Goal: Task Accomplishment & Management: Use online tool/utility

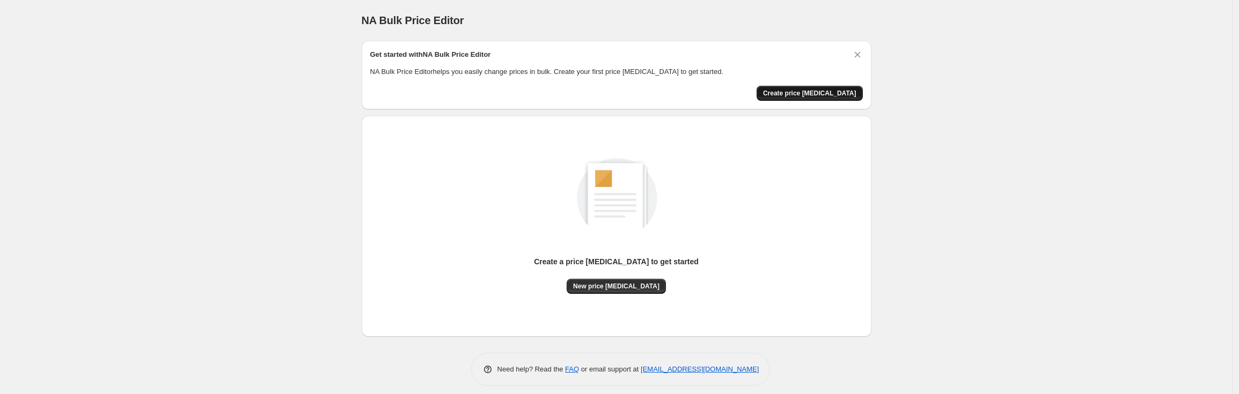
click at [825, 88] on button "Create price change job" at bounding box center [810, 93] width 106 height 15
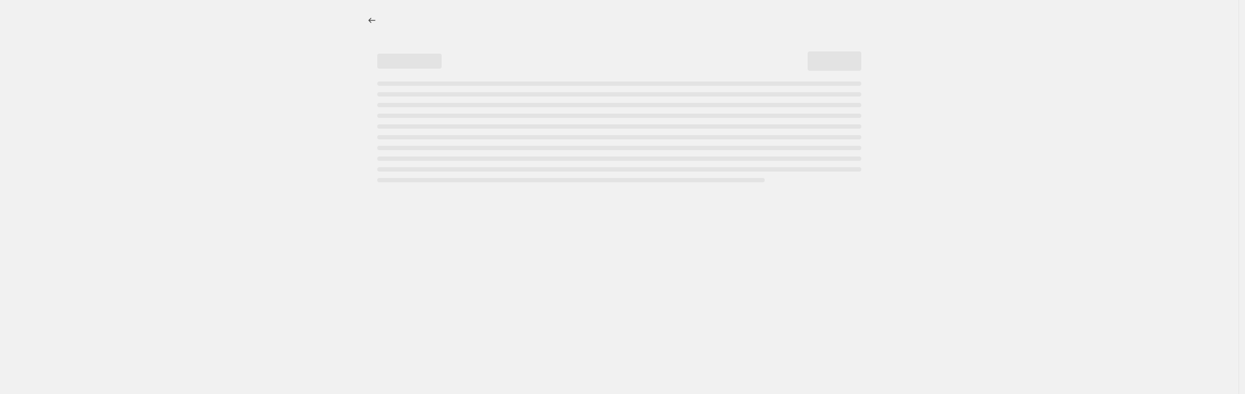
select select "percentage"
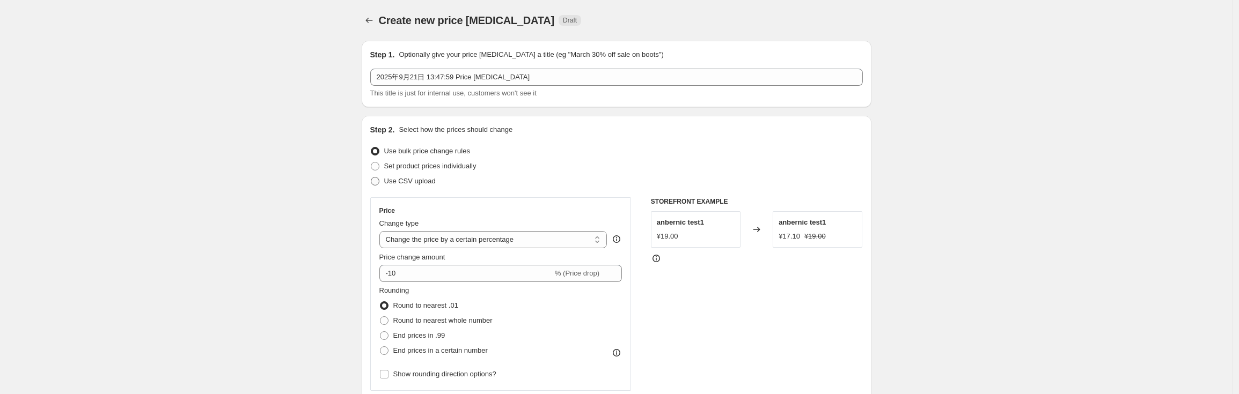
click at [420, 185] on span "Use CSV upload" at bounding box center [410, 181] width 52 height 8
click at [371, 178] on input "Use CSV upload" at bounding box center [371, 177] width 1 height 1
radio input "true"
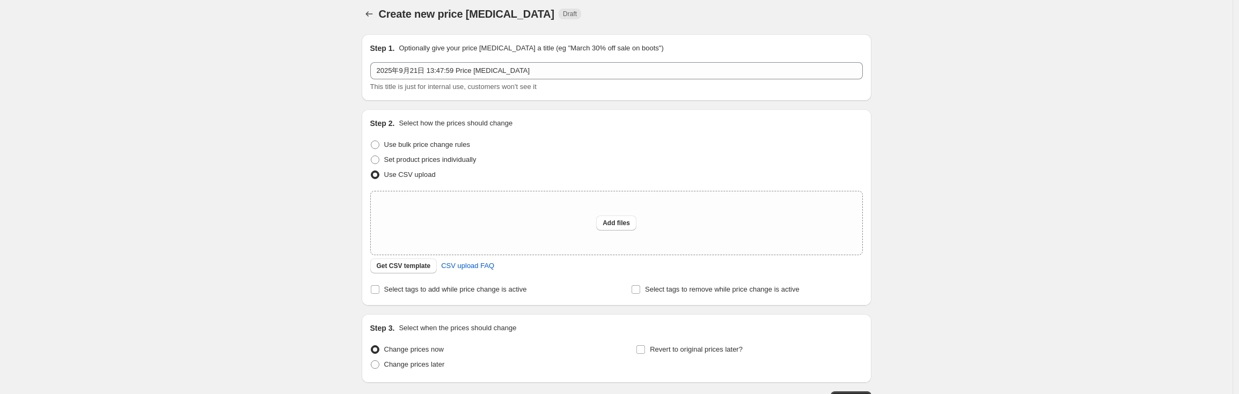
scroll to position [16, 0]
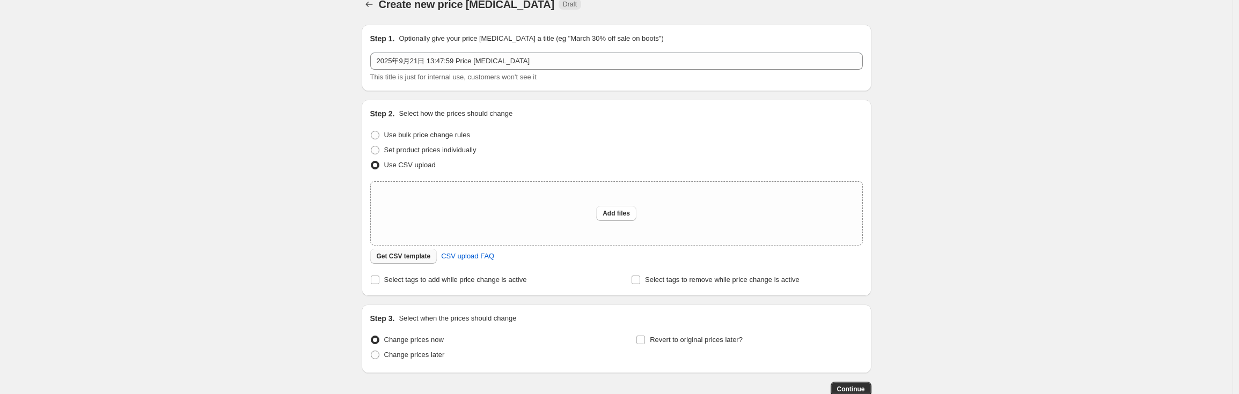
click at [417, 260] on span "Get CSV template" at bounding box center [404, 256] width 54 height 9
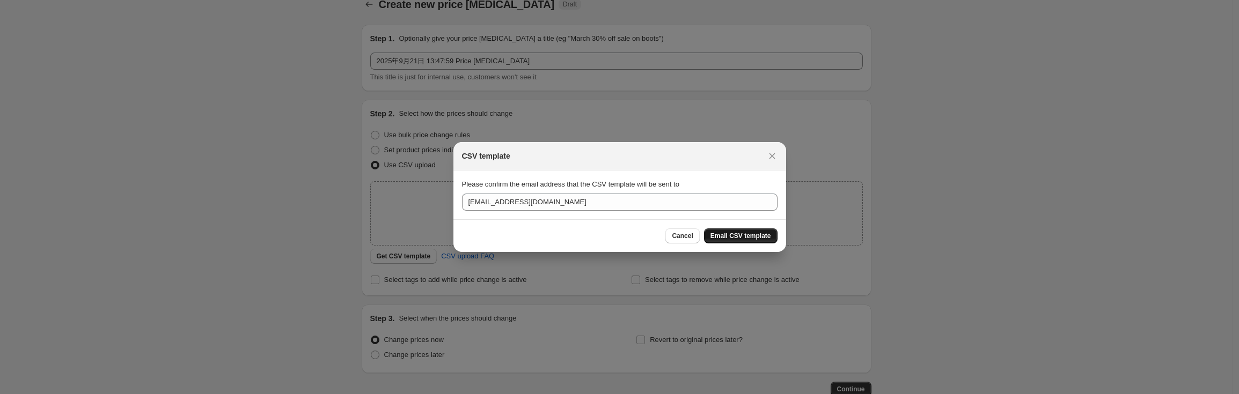
click at [756, 240] on button "Email CSV template" at bounding box center [741, 236] width 74 height 15
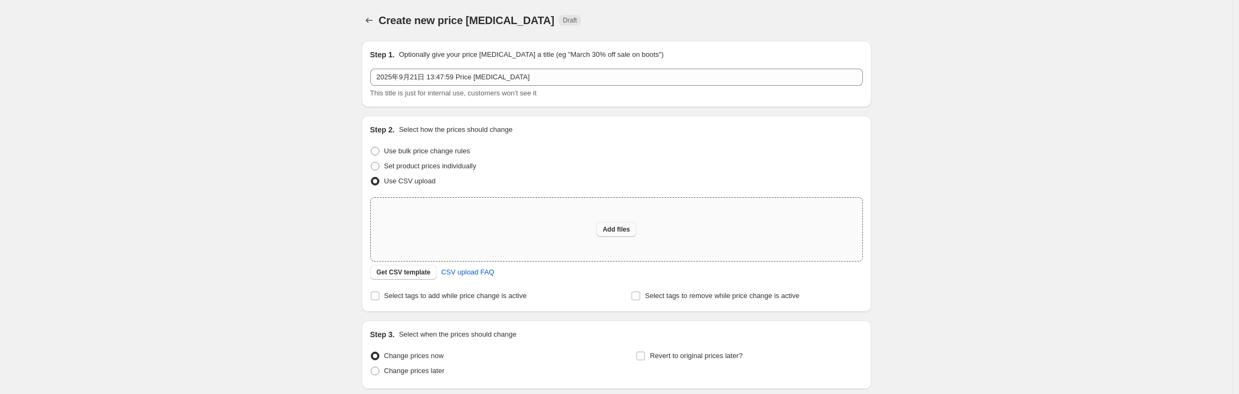
click at [603, 233] on button "Add files" at bounding box center [616, 229] width 40 height 15
type input "C:\fakepath\英国uk站测试改价模板.xlsx"
click at [1119, 91] on div "Create new price change job. This page is ready Create new price change job Dra…" at bounding box center [616, 239] width 1233 height 479
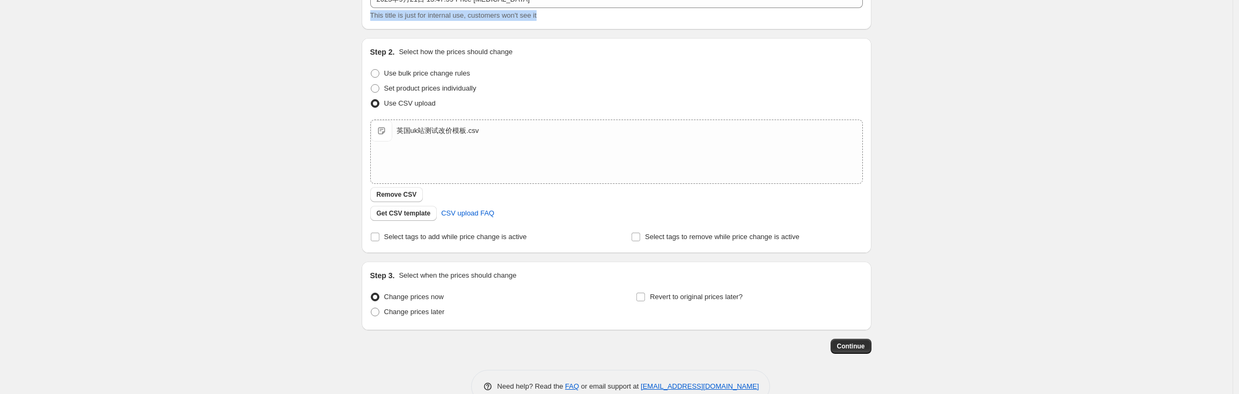
scroll to position [103, 0]
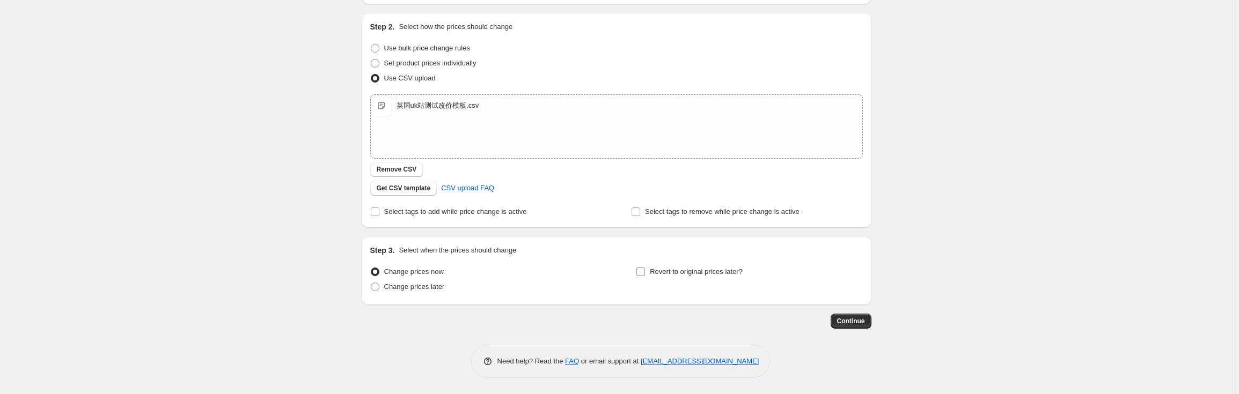
click at [645, 275] on input "Revert to original prices later?" at bounding box center [640, 272] width 9 height 9
checkbox input "true"
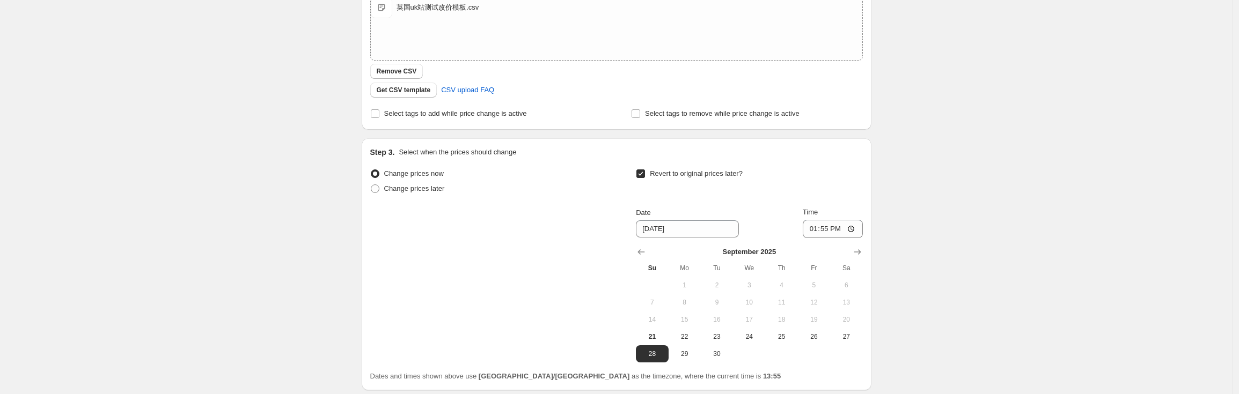
scroll to position [202, 0]
click at [681, 350] on span "29" at bounding box center [685, 353] width 24 height 9
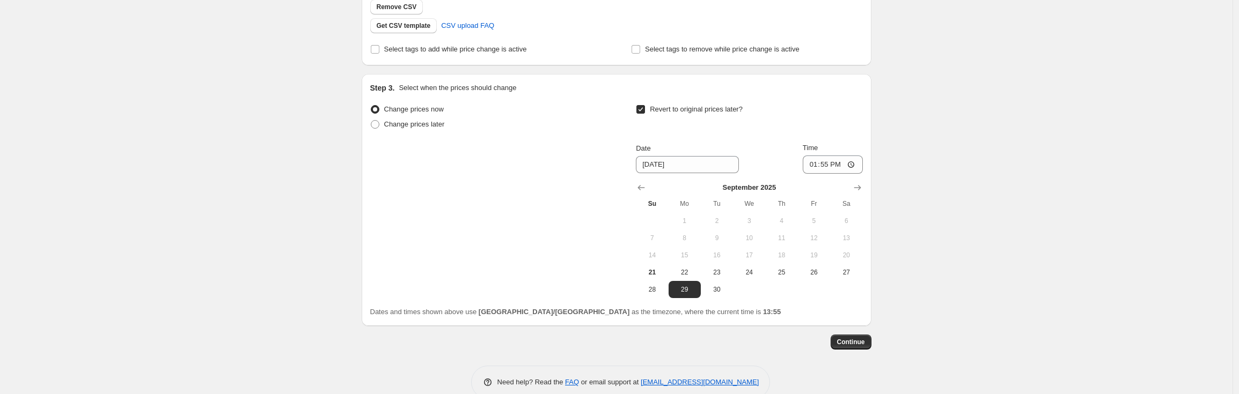
scroll to position [287, 0]
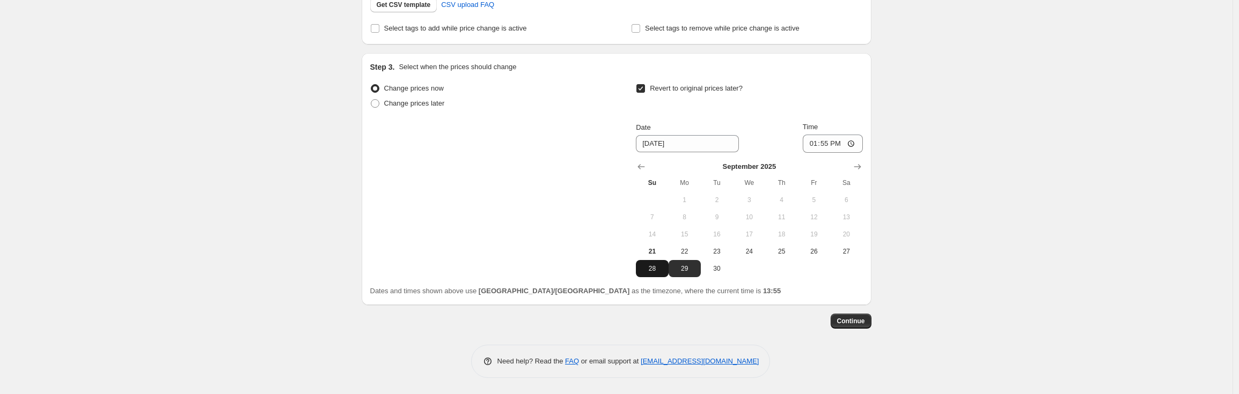
click at [656, 271] on span "28" at bounding box center [652, 269] width 24 height 9
type input "9/28/2025"
click at [848, 143] on input "13:55" at bounding box center [833, 144] width 60 height 18
click at [570, 189] on div "Change prices now Change prices later Revert to original prices later? Date 9/2…" at bounding box center [616, 179] width 493 height 196
click at [861, 329] on div "Step 1. Optionally give your price change job a title (eg "March 30% off sale o…" at bounding box center [617, 62] width 510 height 633
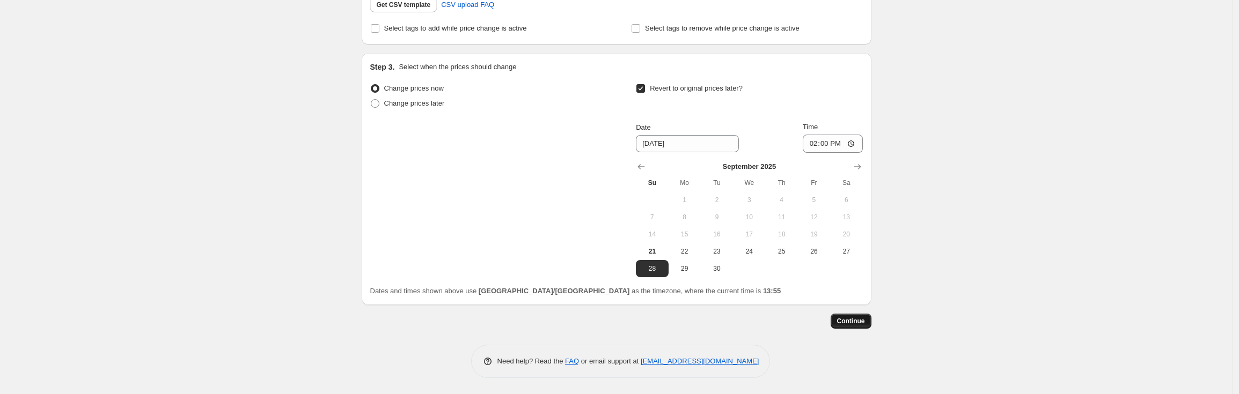
click at [858, 323] on span "Continue" at bounding box center [851, 321] width 28 height 9
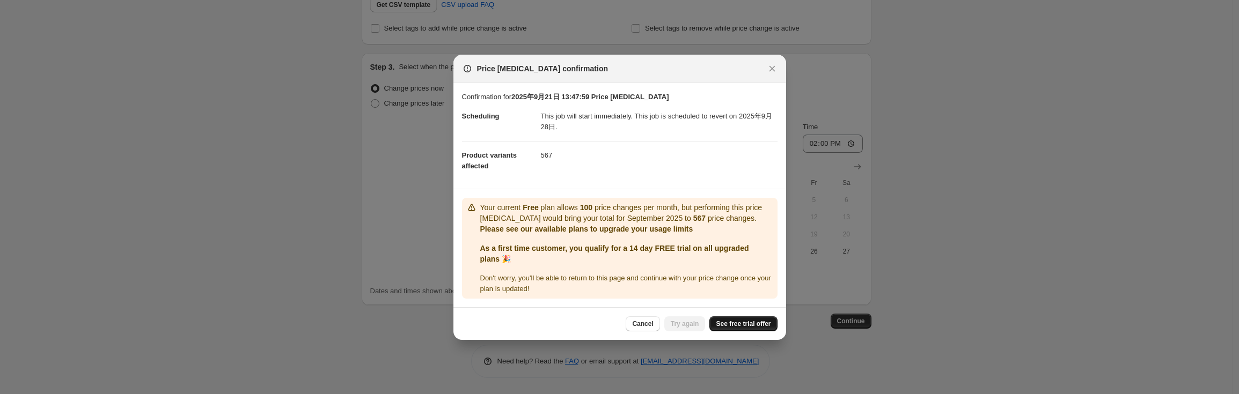
click at [745, 321] on span "See free trial offer" at bounding box center [743, 324] width 55 height 9
click at [671, 326] on span "Try again" at bounding box center [685, 324] width 28 height 9
click at [774, 70] on icon "Close" at bounding box center [772, 68] width 6 height 6
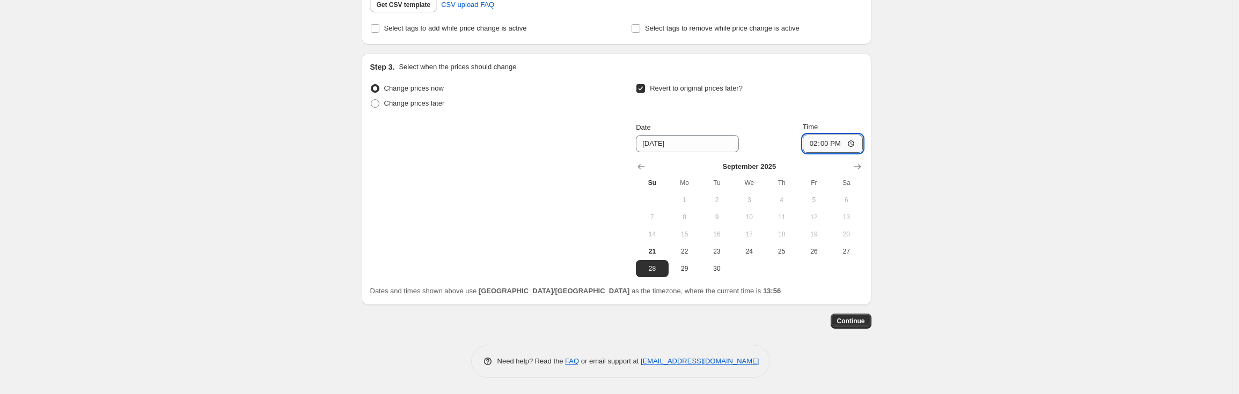
click at [843, 144] on input "14:00" at bounding box center [833, 144] width 60 height 18
click at [841, 147] on input "14:00" at bounding box center [833, 144] width 60 height 18
type input "14:02"
click at [864, 317] on span "Continue" at bounding box center [851, 321] width 28 height 9
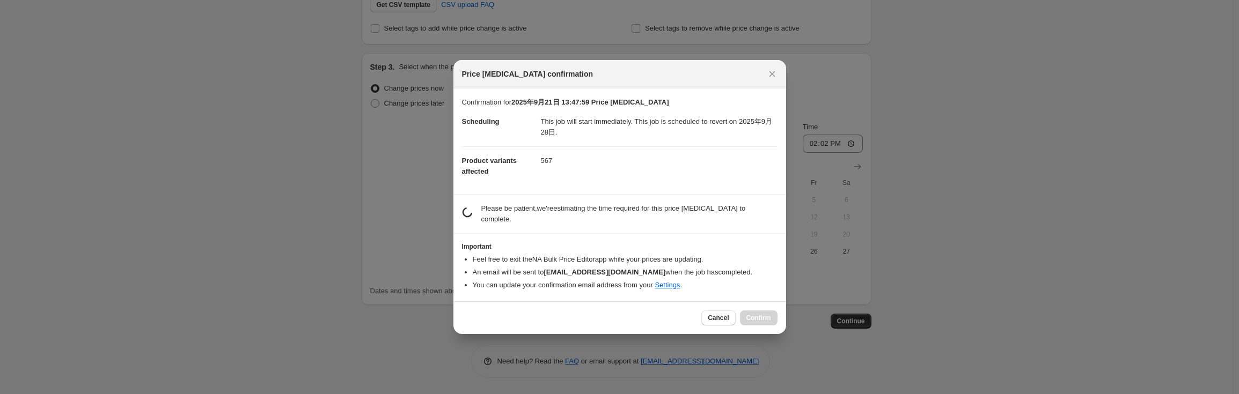
scroll to position [0, 0]
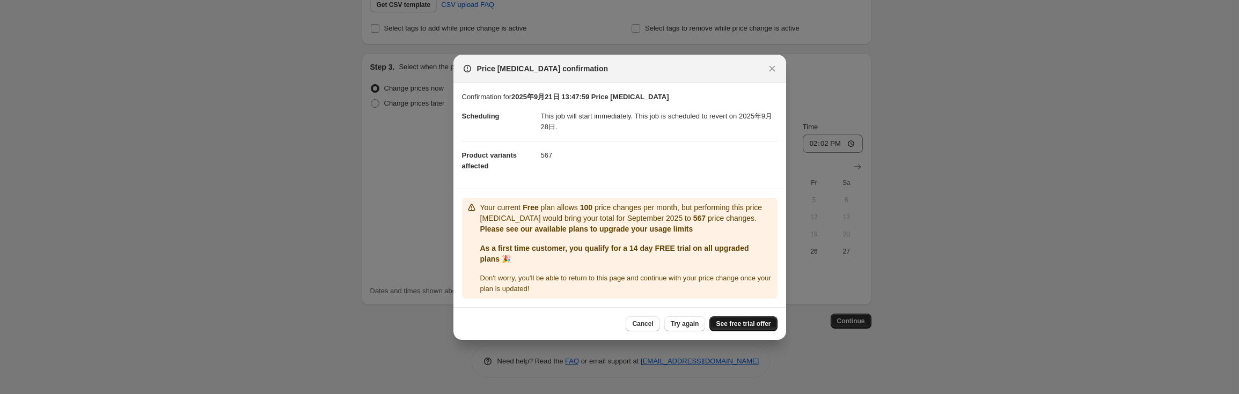
click at [747, 324] on span "See free trial offer" at bounding box center [743, 324] width 55 height 9
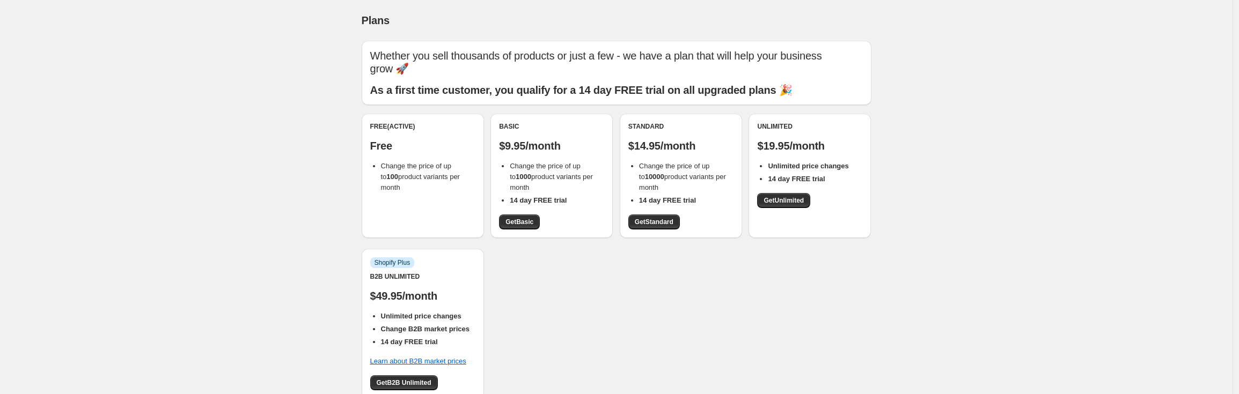
click at [432, 195] on div "Free (Active) Free Change the price of up to 100 product variants per month" at bounding box center [423, 176] width 122 height 125
click at [533, 218] on span "Get Basic" at bounding box center [520, 222] width 28 height 9
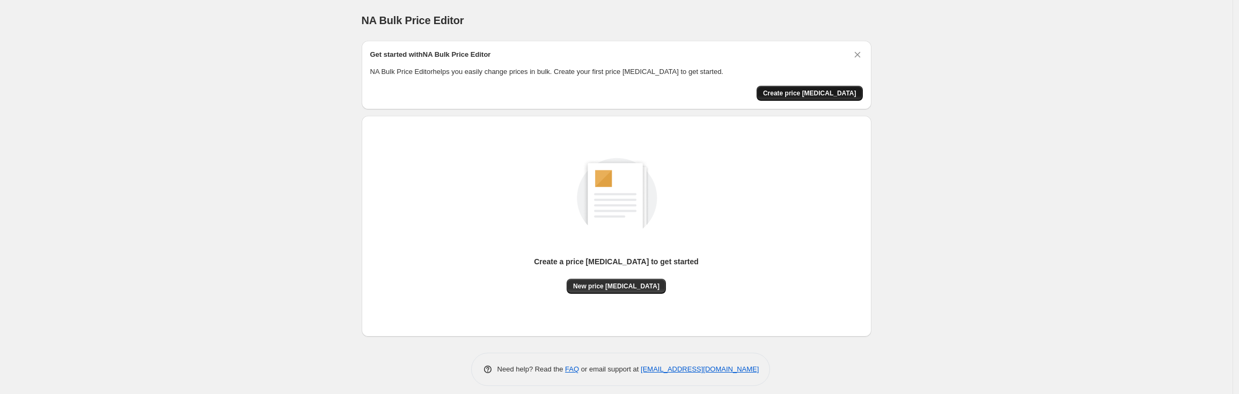
click at [831, 87] on button "Create price change job" at bounding box center [810, 93] width 106 height 15
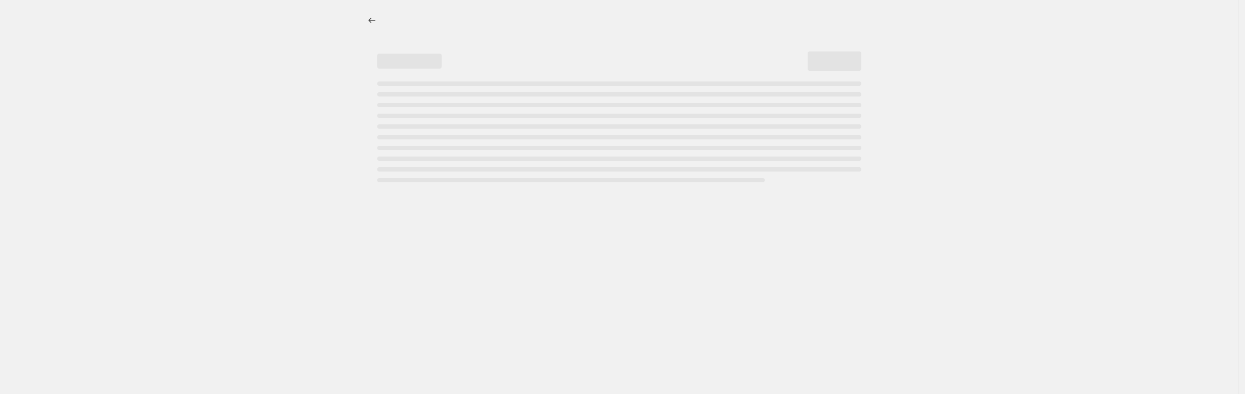
select select "percentage"
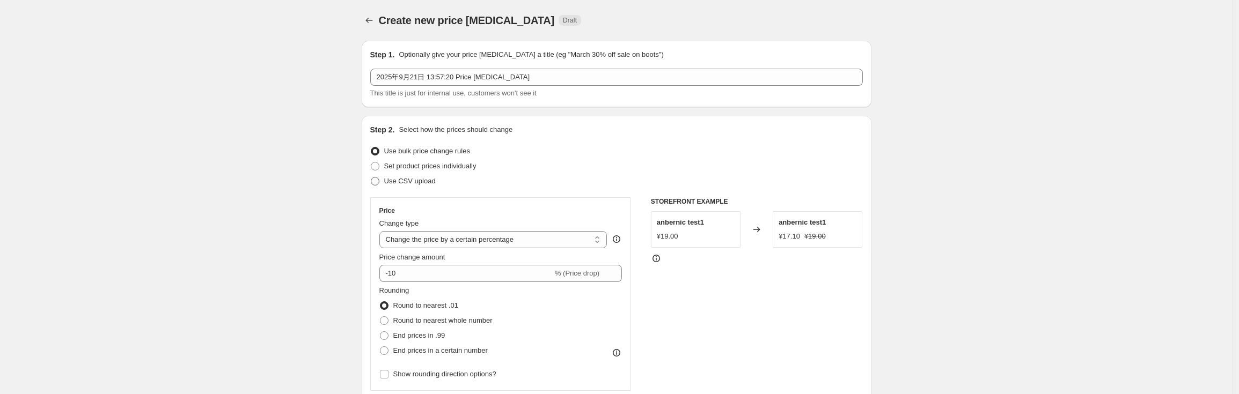
click at [426, 180] on span "Use CSV upload" at bounding box center [410, 181] width 52 height 8
click at [371, 178] on input "Use CSV upload" at bounding box center [371, 177] width 1 height 1
radio input "true"
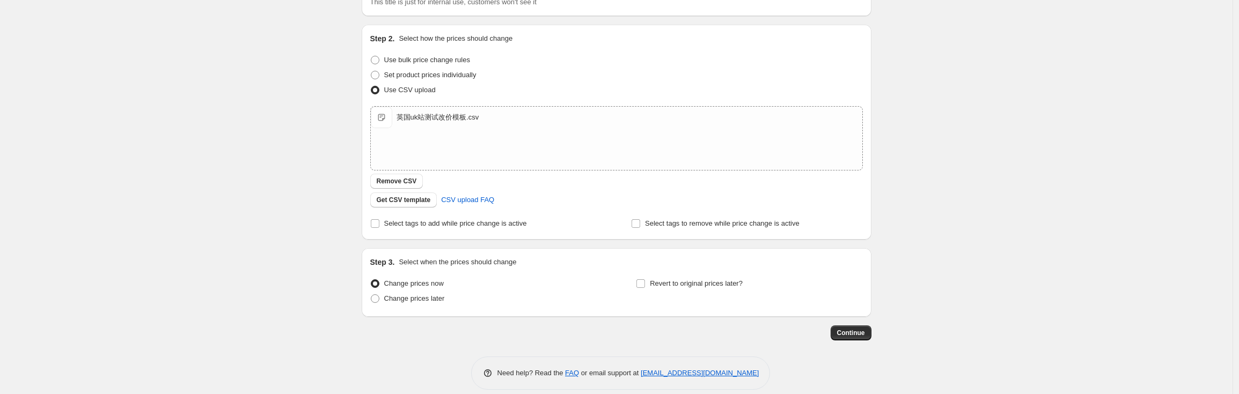
scroll to position [94, 0]
click at [655, 277] on span "Revert to original prices later?" at bounding box center [696, 280] width 93 height 8
click at [645, 277] on input "Revert to original prices later?" at bounding box center [640, 280] width 9 height 9
checkbox input "true"
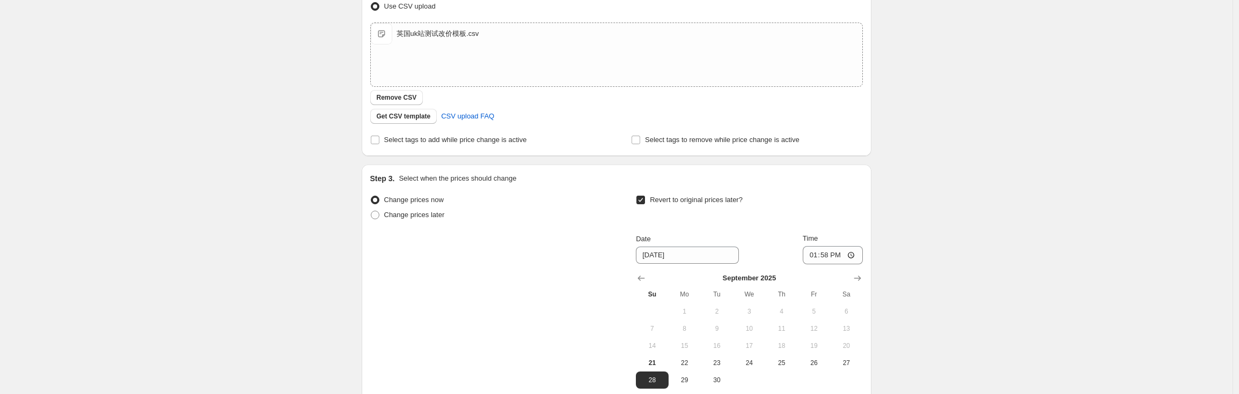
scroll to position [176, 0]
drag, startPoint x: 824, startPoint y: 248, endPoint x: 827, endPoint y: 253, distance: 5.5
click at [825, 251] on input "13:58" at bounding box center [833, 254] width 60 height 18
type input "14:05"
click at [920, 257] on div "Create new price change job. This page is ready Create new price change job Dra…" at bounding box center [616, 164] width 1233 height 681
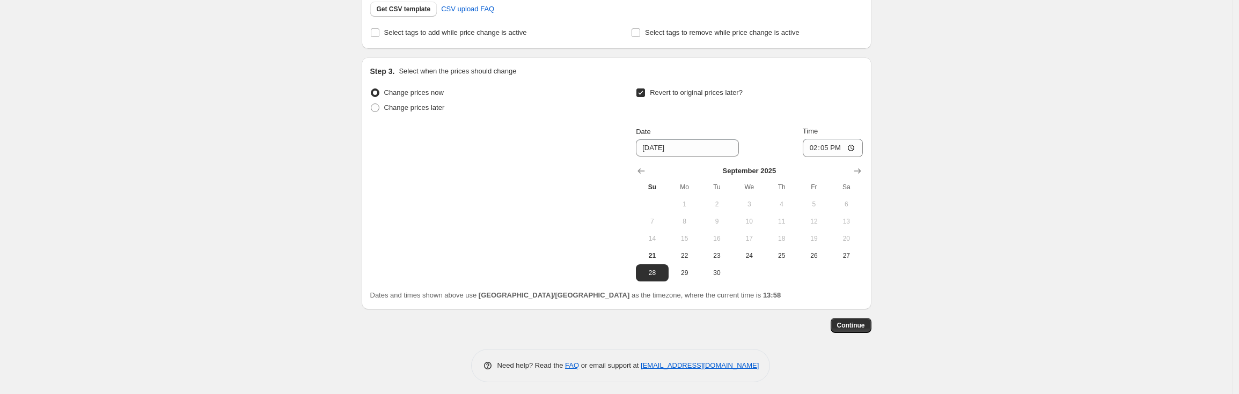
scroll to position [287, 0]
click at [861, 319] on span "Continue" at bounding box center [851, 321] width 28 height 9
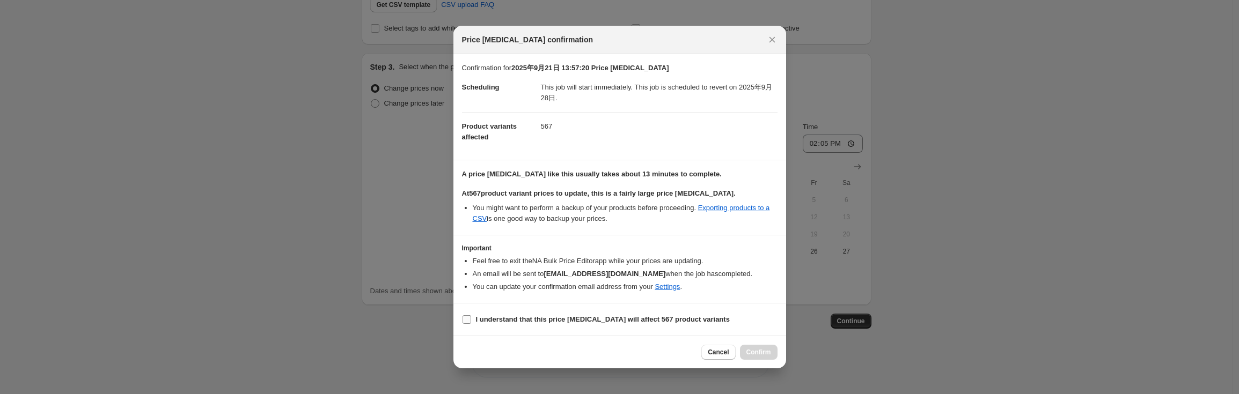
click at [529, 320] on b "I understand that this price change job will affect 567 product variants" at bounding box center [603, 320] width 254 height 8
click at [471, 320] on input "I understand that this price change job will affect 567 product variants" at bounding box center [467, 320] width 9 height 9
checkbox input "true"
click at [772, 353] on button "Confirm" at bounding box center [759, 352] width 38 height 15
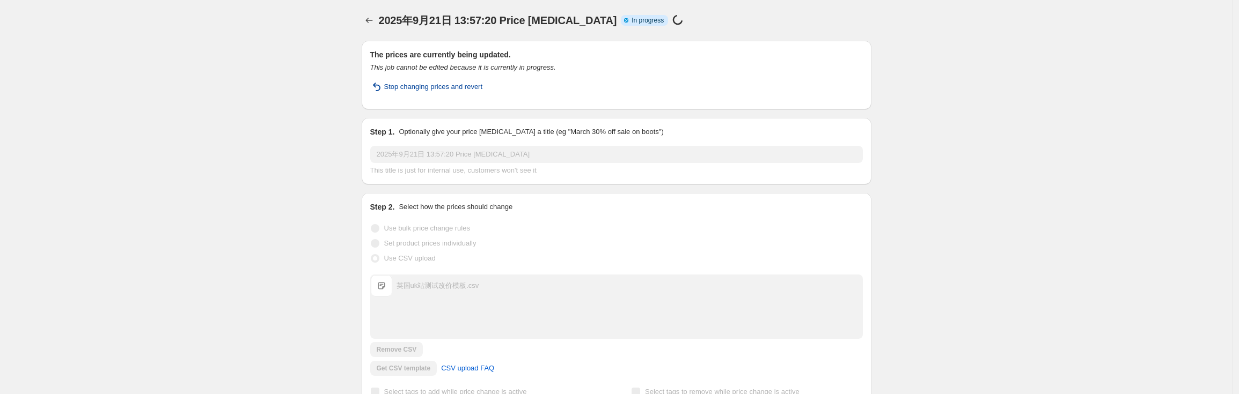
click at [448, 92] on span "Stop changing prices and revert" at bounding box center [433, 87] width 99 height 11
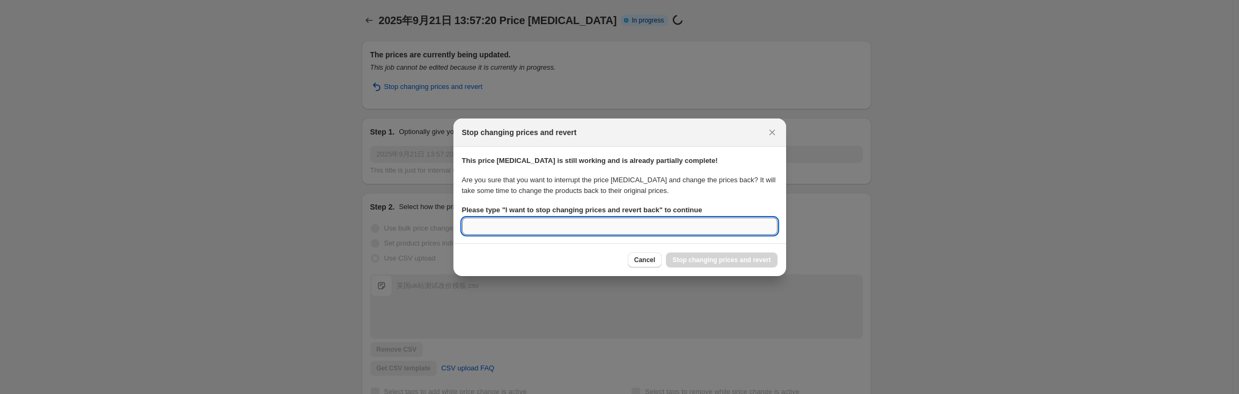
click at [682, 233] on input "Please type " I want to stop changing prices and revert back " to continue" at bounding box center [620, 226] width 316 height 17
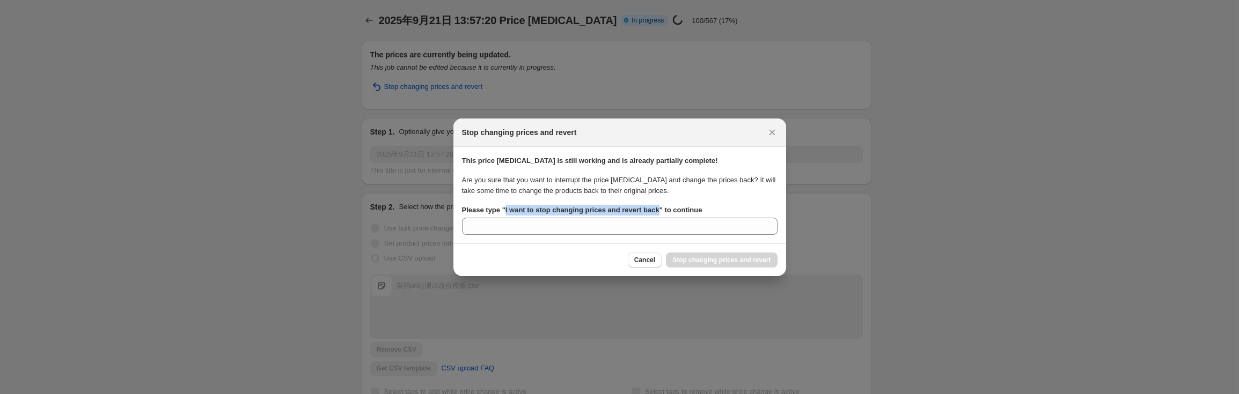
drag, startPoint x: 668, startPoint y: 211, endPoint x: 507, endPoint y: 211, distance: 160.5
click at [507, 211] on b "Please type " I want to stop changing prices and revert back " to continue" at bounding box center [582, 210] width 240 height 8
copy b "I want to stop changing prices and revert back"
click at [533, 236] on section "This price change job is still working and is already partially complete! Are y…" at bounding box center [619, 195] width 333 height 97
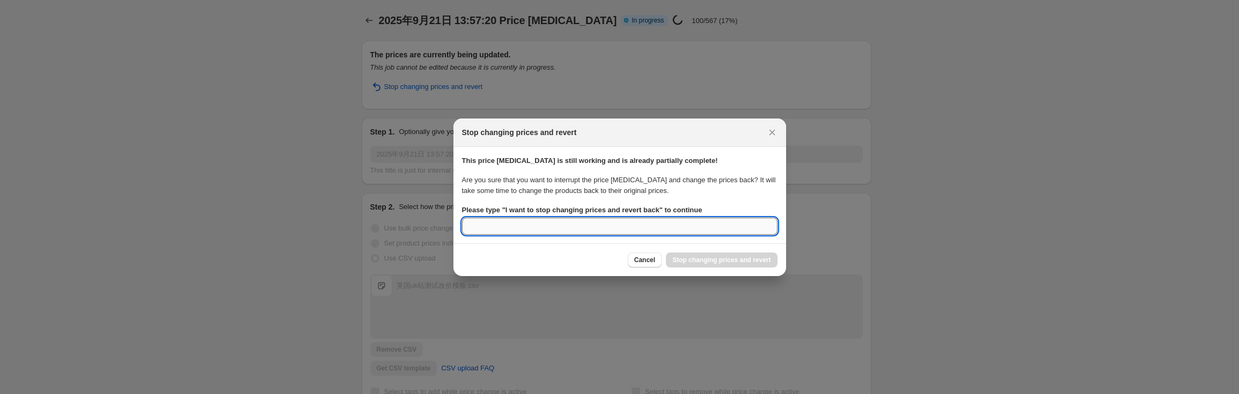
click at [539, 230] on input "Please type " I want to stop changing prices and revert back " to continue" at bounding box center [620, 226] width 316 height 17
paste input "I want to stop changing prices and revert back"
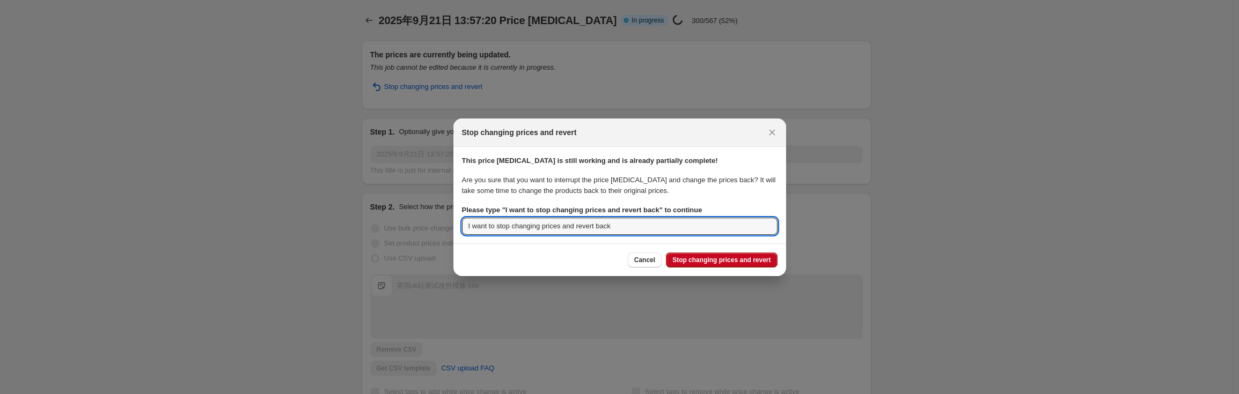
type input "I want to stop changing prices and revert back"
click at [733, 270] on div "Cancel Stop changing prices and revert" at bounding box center [619, 260] width 333 height 33
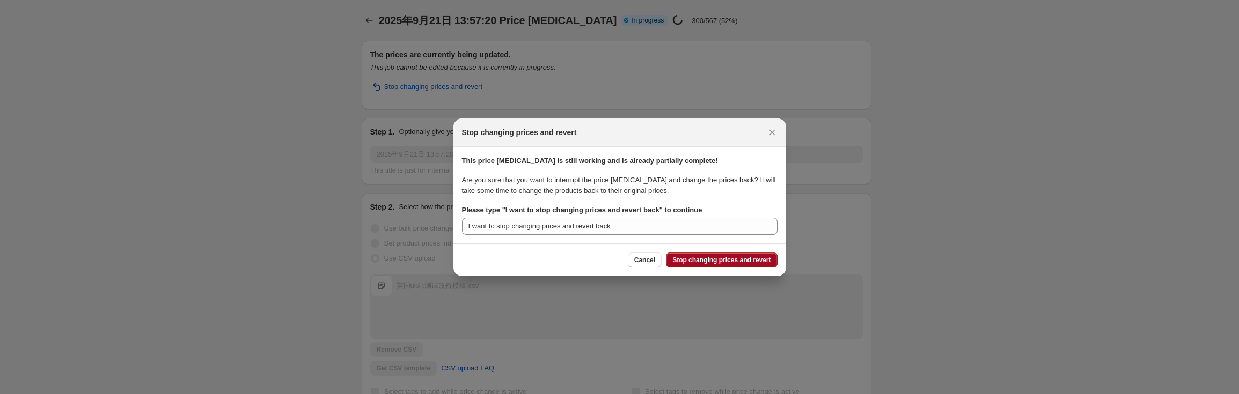
click at [733, 262] on span "Stop changing prices and revert" at bounding box center [721, 260] width 98 height 9
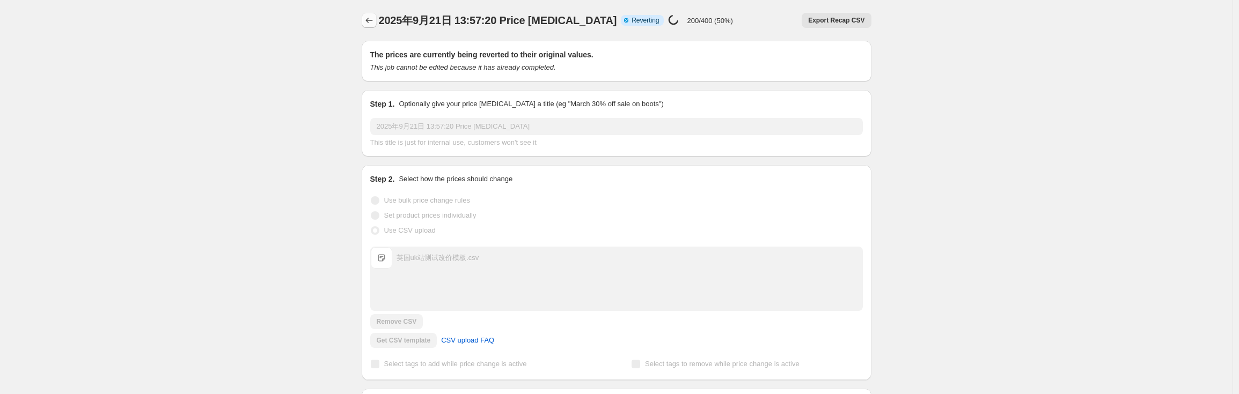
click at [372, 20] on icon "Price change jobs" at bounding box center [368, 20] width 7 height 5
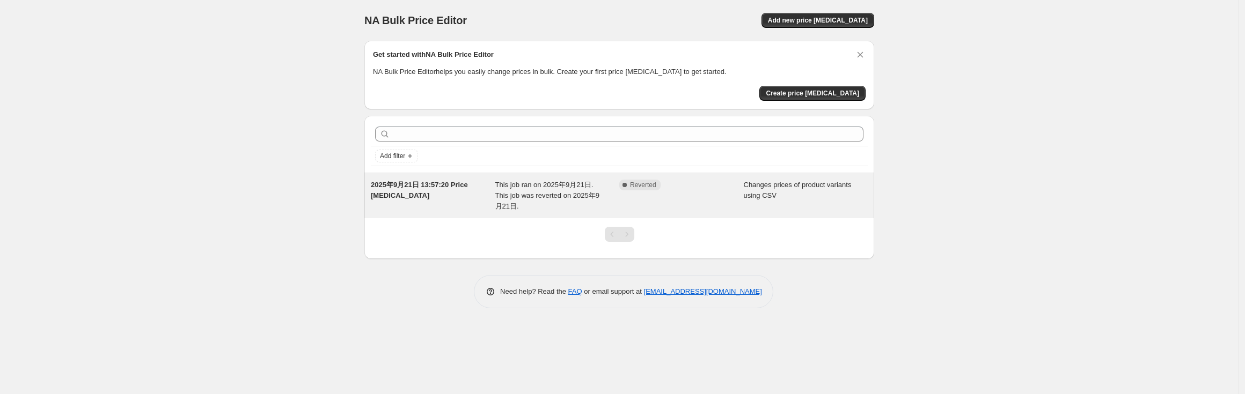
click at [468, 187] on span "2025年9月21日 13:57:20 Price change job" at bounding box center [419, 190] width 97 height 19
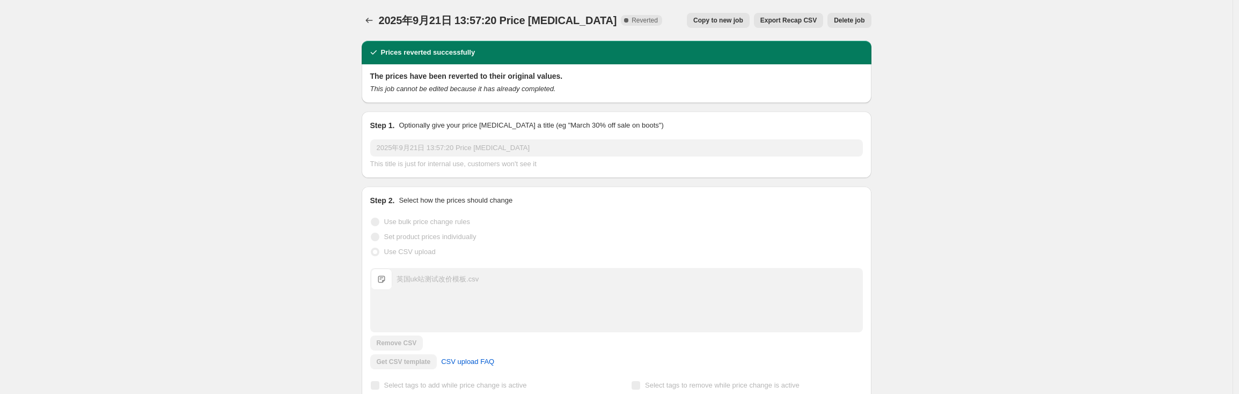
click at [731, 20] on span "Copy to new job" at bounding box center [718, 20] width 50 height 9
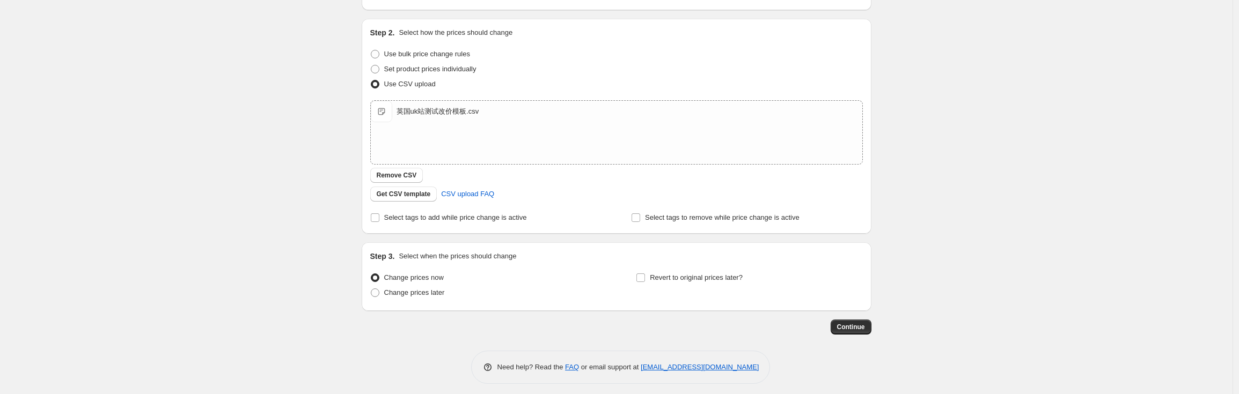
scroll to position [103, 0]
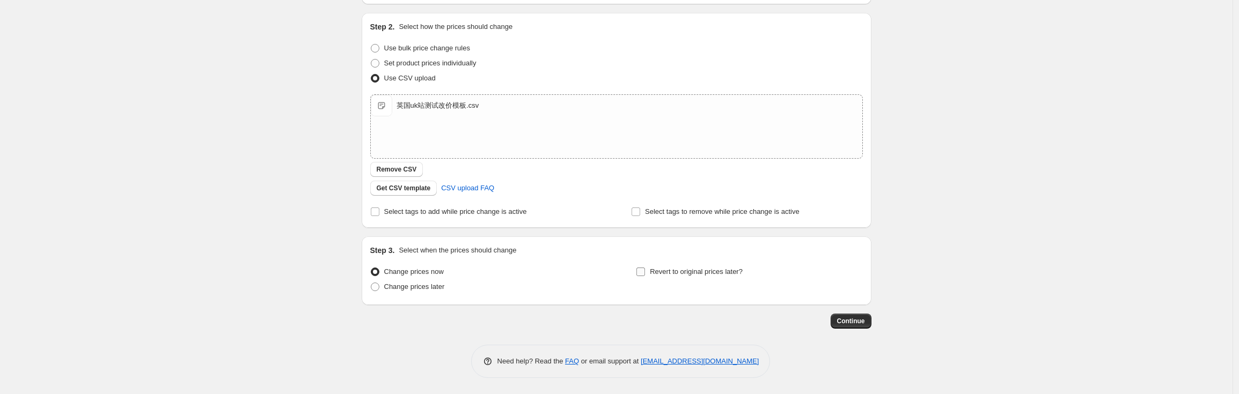
click at [679, 276] on span "Revert to original prices later?" at bounding box center [696, 272] width 93 height 11
click at [645, 276] on input "Revert to original prices later?" at bounding box center [640, 272] width 9 height 9
checkbox input "true"
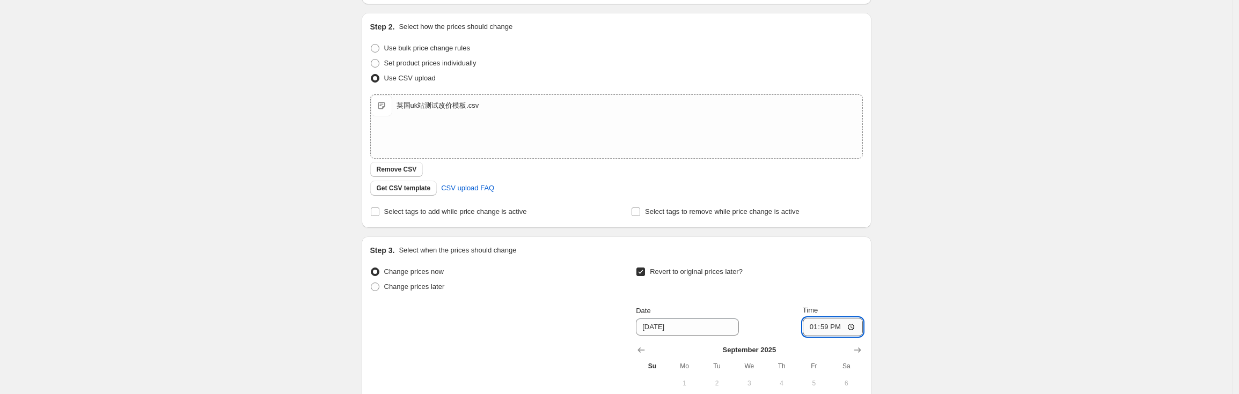
click at [841, 331] on input "13:59" at bounding box center [833, 327] width 60 height 18
click at [830, 332] on input "13:59" at bounding box center [833, 327] width 60 height 18
type input "14:15"
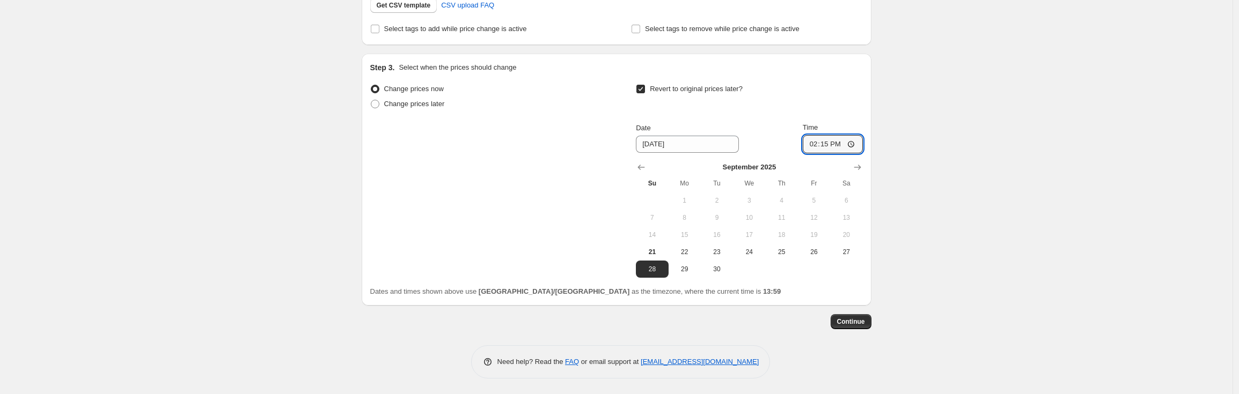
scroll to position [287, 0]
click at [846, 325] on button "Continue" at bounding box center [851, 321] width 41 height 15
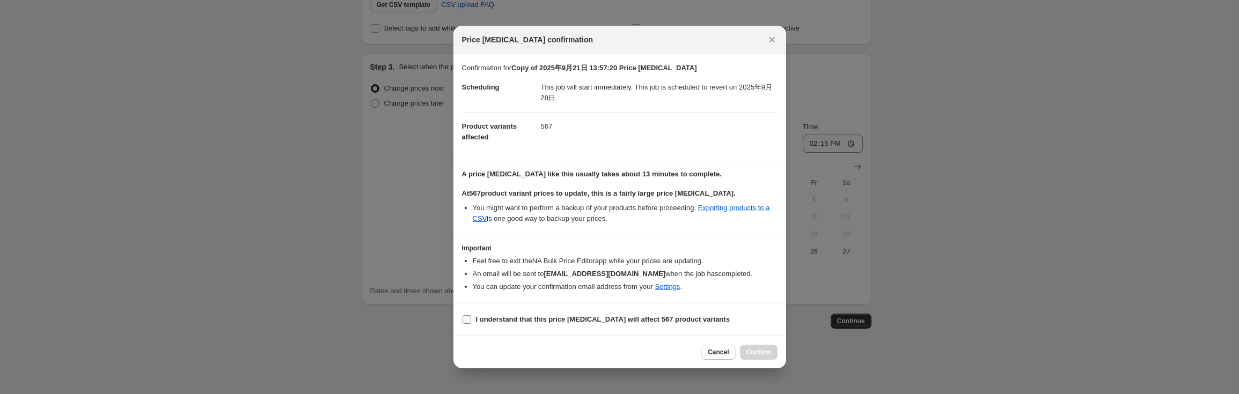
click at [469, 326] on label "I understand that this price change job will affect 567 product variants" at bounding box center [596, 319] width 268 height 15
click at [469, 324] on input "I understand that this price change job will affect 567 product variants" at bounding box center [467, 320] width 9 height 9
checkbox input "true"
click at [753, 352] on span "Confirm" at bounding box center [758, 352] width 25 height 9
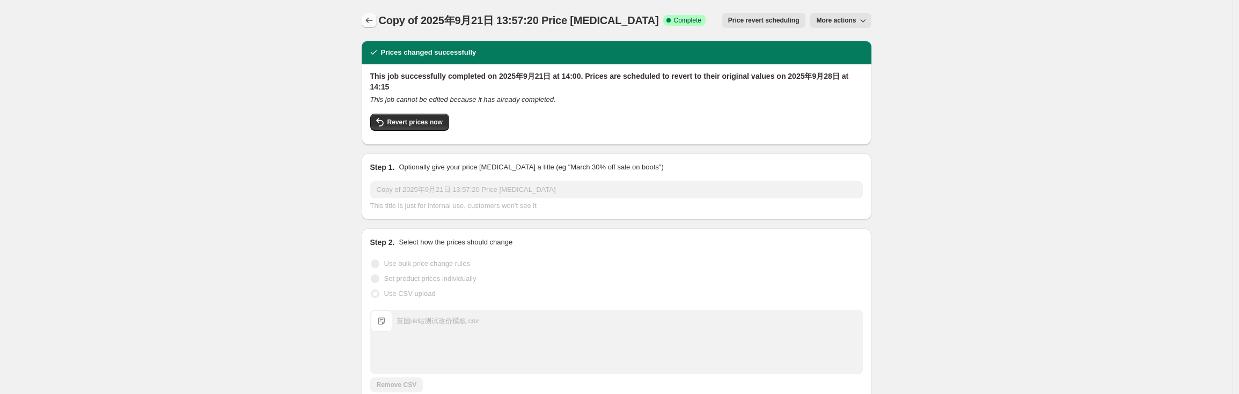
click at [366, 22] on icon "Price change jobs" at bounding box center [369, 20] width 11 height 11
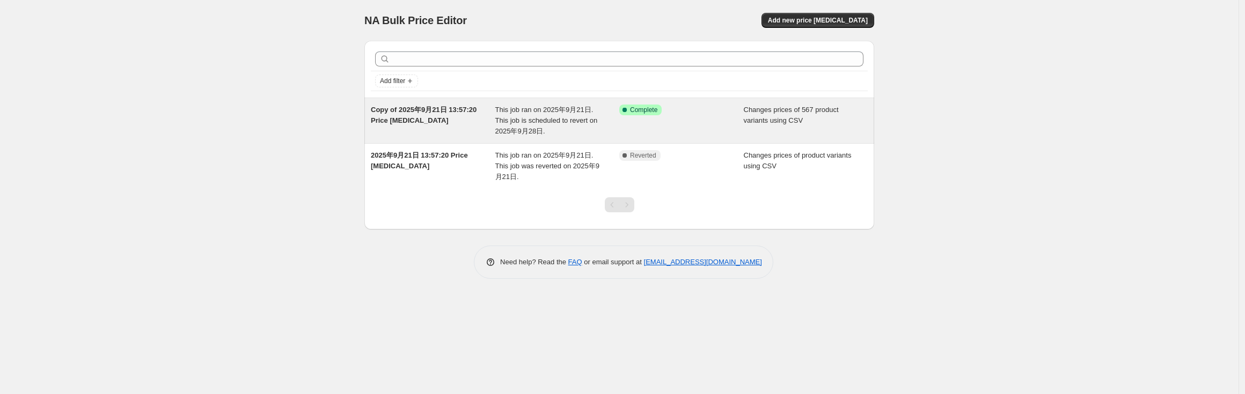
click at [621, 127] on div "Success Complete Complete" at bounding box center [681, 121] width 125 height 32
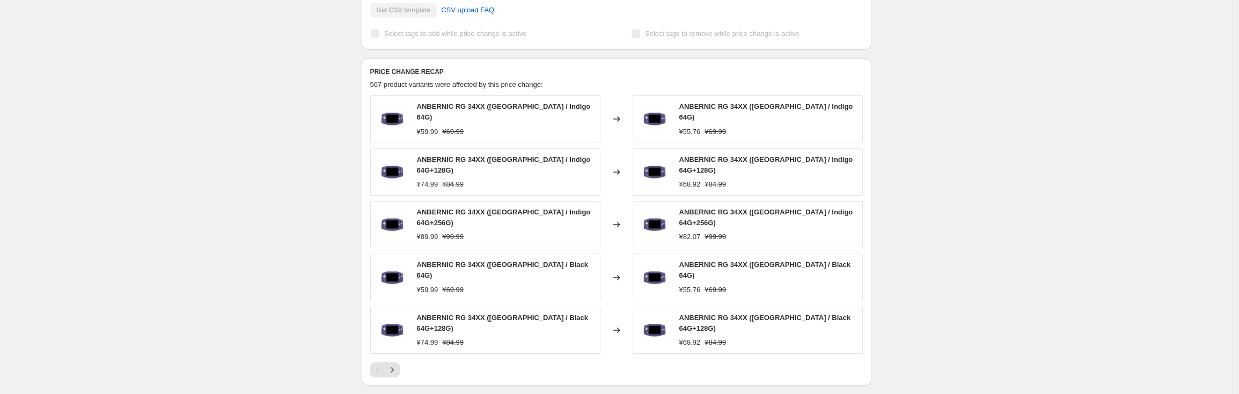
scroll to position [402, 0]
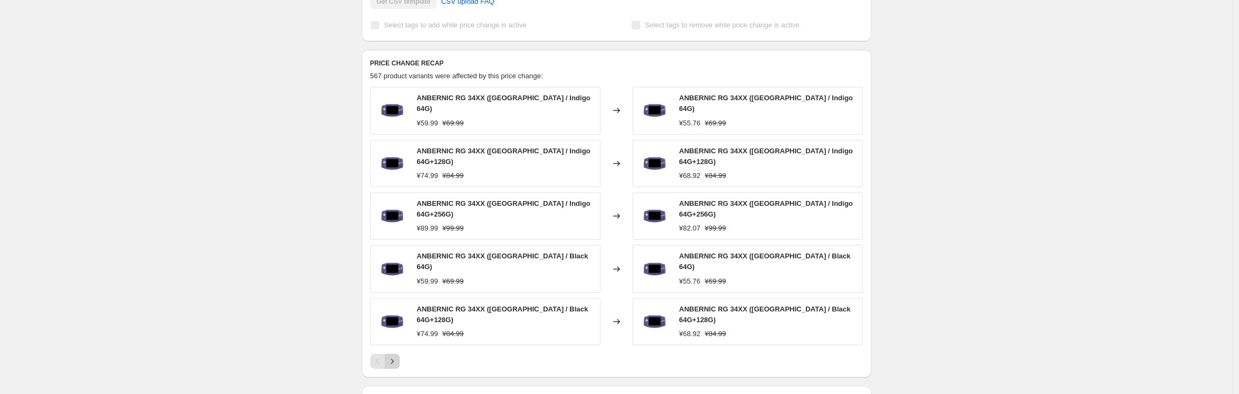
click at [400, 354] on button "Next" at bounding box center [392, 361] width 15 height 15
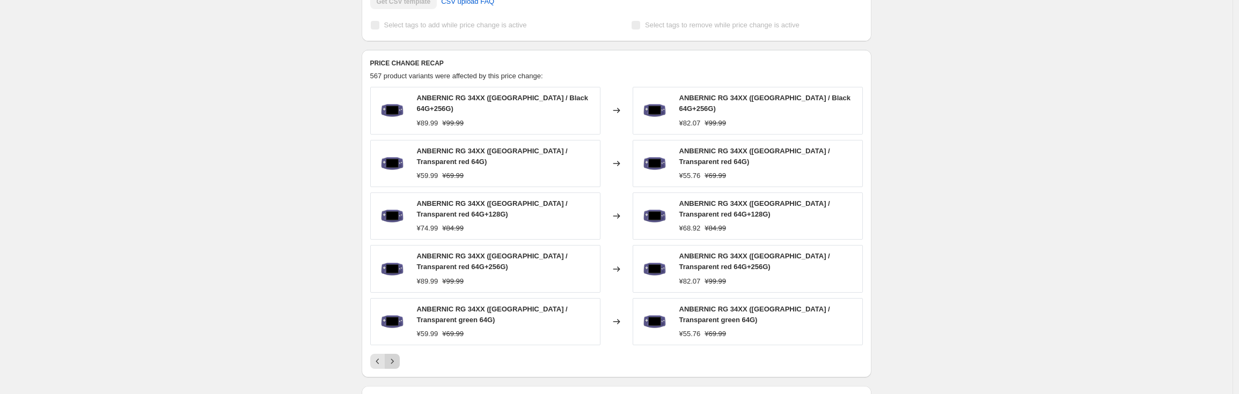
click at [400, 343] on div "ANBERNIC RG 34XX (China / Black 64G+256G) ¥89.99 ¥99.99 Changed to ANBERNIC RG …" at bounding box center [616, 228] width 493 height 282
click at [397, 356] on icon "Next" at bounding box center [392, 361] width 11 height 11
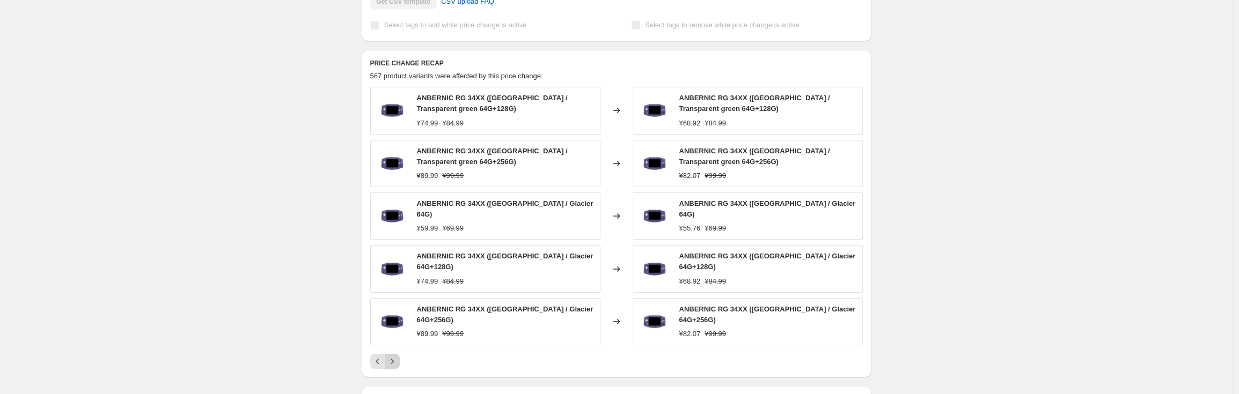
click at [398, 356] on icon "Next" at bounding box center [392, 361] width 11 height 11
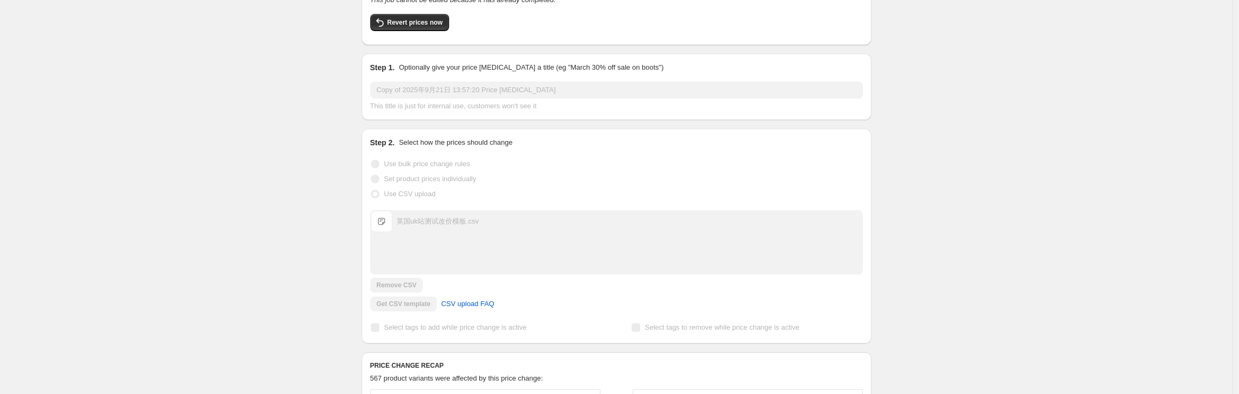
scroll to position [0, 0]
